Goal: Entertainment & Leisure: Consume media (video, audio)

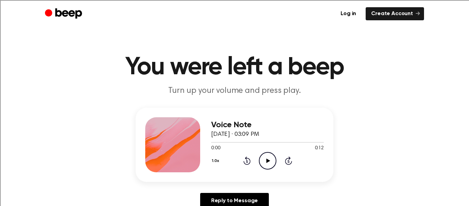
click at [267, 159] on icon at bounding box center [268, 160] width 4 height 4
click at [267, 158] on icon "Play Audio" at bounding box center [268, 161] width 18 height 18
click at [271, 159] on icon "Play Audio" at bounding box center [268, 161] width 18 height 18
click at [270, 159] on icon "Play Audio" at bounding box center [268, 161] width 18 height 18
